Goal: Task Accomplishment & Management: Manage account settings

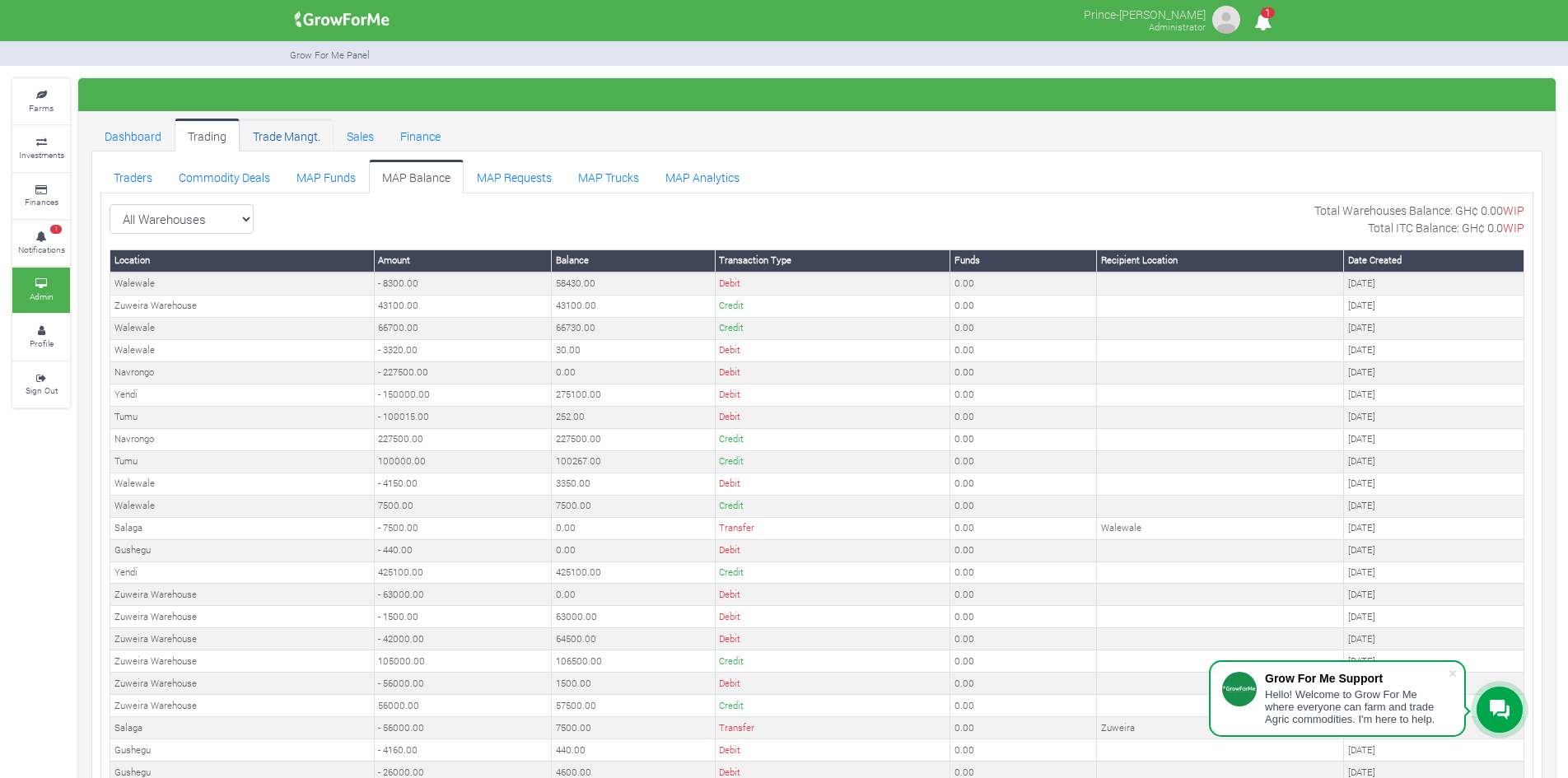
click at [286, 129] on link "Trade Mangt." at bounding box center [286, 135] width 94 height 33
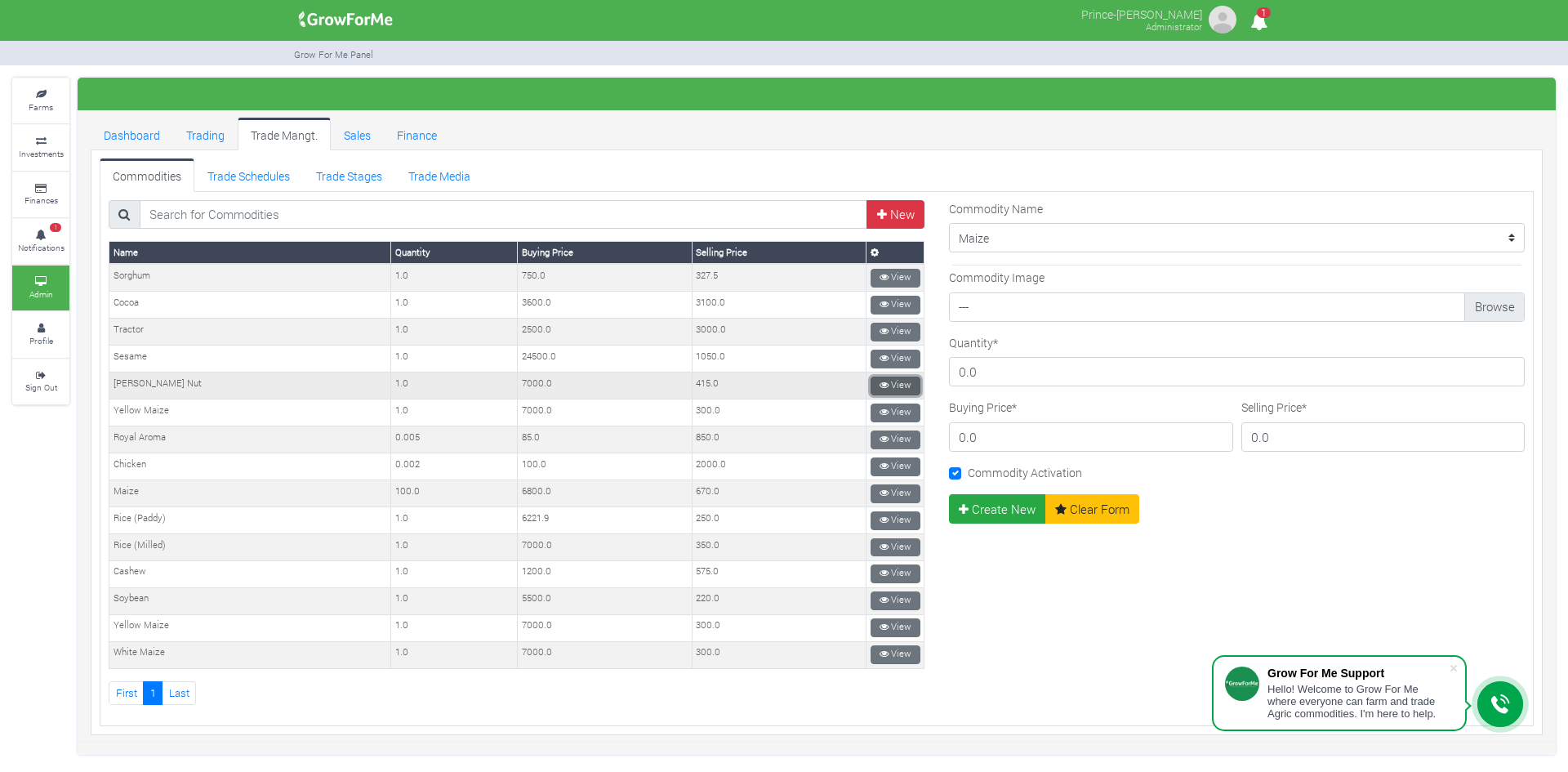
click at [871, 382] on link "View" at bounding box center [895, 386] width 50 height 19
type input "4"
type input "500"
click at [992, 501] on button "Update" at bounding box center [986, 509] width 73 height 30
